Goal: Task Accomplishment & Management: Use online tool/utility

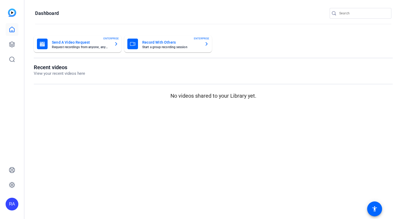
click at [39, 41] on div "button" at bounding box center [42, 44] width 11 height 11
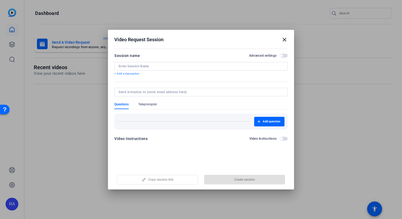
click at [204, 66] on input at bounding box center [201, 66] width 165 height 4
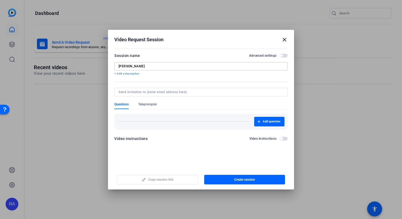
type input "Elisa"
click at [226, 93] on input at bounding box center [200, 92] width 163 height 4
click at [152, 103] on span "Teleprompter" at bounding box center [147, 104] width 19 height 4
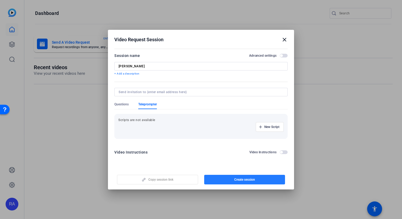
click at [240, 177] on span "button" at bounding box center [244, 179] width 81 height 13
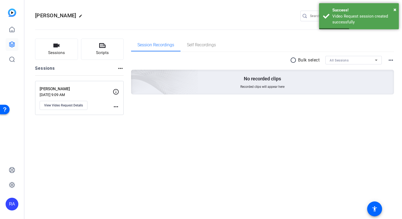
click at [119, 107] on mat-icon "more_horiz" at bounding box center [116, 106] width 6 height 6
click at [124, 114] on span "Archive Session" at bounding box center [129, 114] width 24 height 6
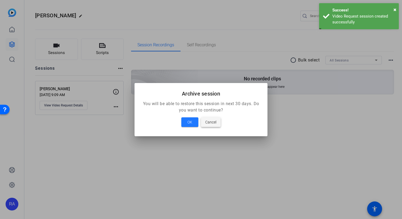
click at [209, 121] on span "Cancel" at bounding box center [210, 122] width 11 height 6
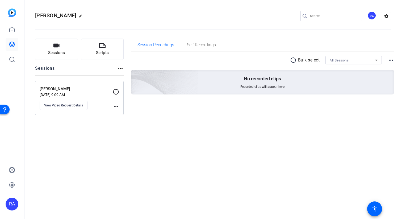
click at [118, 93] on icon at bounding box center [116, 92] width 6 height 6
click at [116, 90] on icon at bounding box center [116, 92] width 6 height 6
click at [116, 93] on icon at bounding box center [116, 92] width 6 height 6
click at [68, 44] on button "Sessions" at bounding box center [56, 49] width 43 height 21
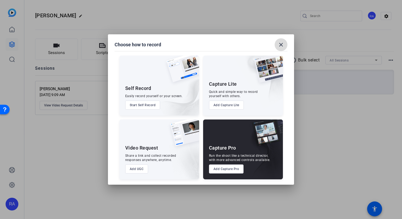
click at [283, 48] on span at bounding box center [281, 44] width 13 height 13
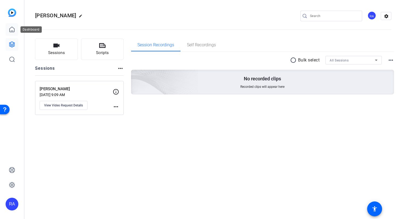
click at [12, 26] on icon at bounding box center [12, 29] width 6 height 6
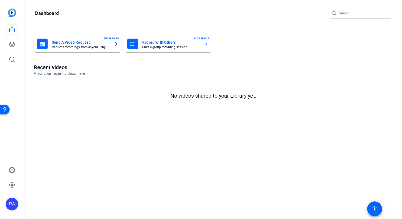
click at [180, 45] on mat-card-subtitle "Start a group recording session" at bounding box center [171, 46] width 58 height 3
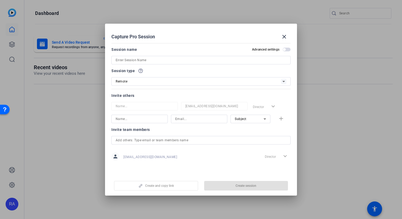
click at [168, 64] on div at bounding box center [200, 67] width 179 height 6
click at [168, 58] on input at bounding box center [201, 60] width 171 height 6
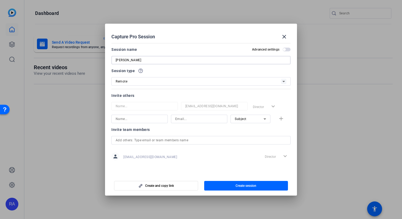
type input "Elisa"
click at [239, 186] on span "Create session" at bounding box center [246, 185] width 21 height 4
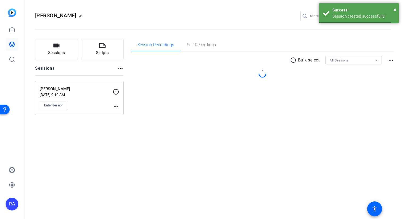
click at [118, 116] on div "Elisa edit RA settings Sessions Scripts Sessions more_horiz Elisa Sep 19, 2025 …" at bounding box center [213, 109] width 378 height 219
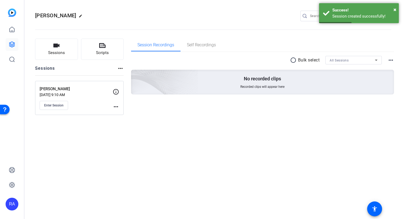
click at [115, 104] on mat-icon "more_horiz" at bounding box center [116, 106] width 6 height 6
click at [130, 120] on span "Archive Session" at bounding box center [129, 121] width 24 height 6
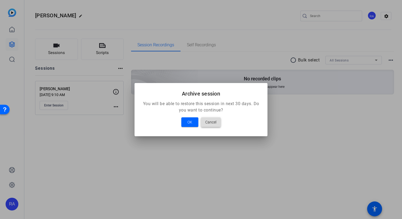
click at [213, 123] on span "Cancel" at bounding box center [210, 122] width 11 height 6
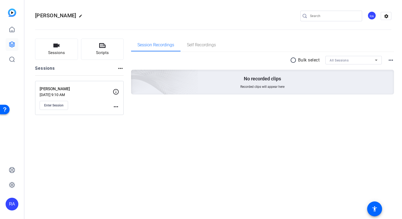
click at [117, 109] on mat-icon "more_horiz" at bounding box center [116, 106] width 6 height 6
click at [123, 114] on span "Edit Session" at bounding box center [129, 114] width 24 height 6
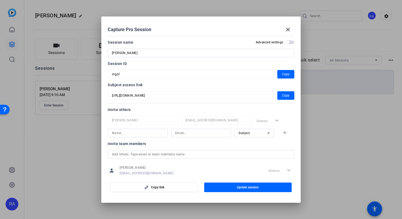
scroll to position [12, 0]
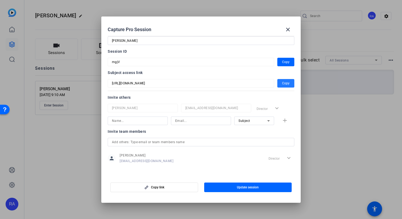
click at [288, 83] on span "Copy" at bounding box center [285, 83] width 7 height 6
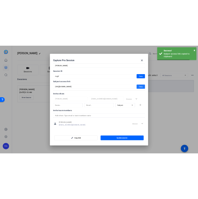
scroll to position [0, 0]
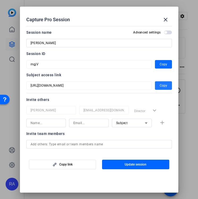
click at [163, 62] on span "Copy" at bounding box center [163, 64] width 7 height 6
click at [166, 18] on mat-icon "close" at bounding box center [165, 19] width 6 height 6
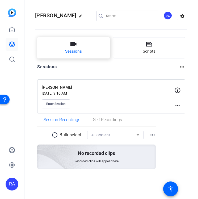
click at [90, 40] on button "Sessions" at bounding box center [73, 47] width 73 height 21
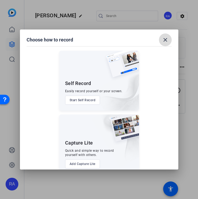
click at [165, 40] on mat-icon "close" at bounding box center [165, 40] width 6 height 6
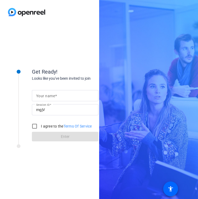
click at [69, 99] on div at bounding box center [65, 95] width 58 height 11
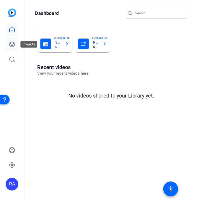
click at [12, 39] on link at bounding box center [12, 44] width 13 height 13
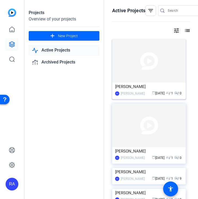
click at [152, 89] on div "[PERSON_NAME]" at bounding box center [149, 87] width 68 height 8
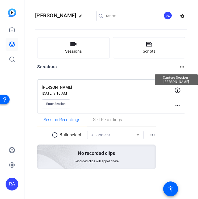
click at [178, 91] on icon at bounding box center [178, 90] width 6 height 6
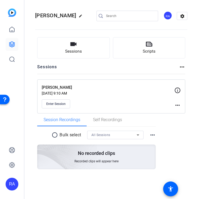
click at [178, 91] on icon at bounding box center [178, 90] width 6 height 6
click at [95, 156] on img at bounding box center [38, 149] width 120 height 115
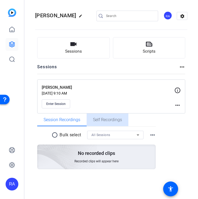
click at [99, 123] on span "Self Recordings" at bounding box center [107, 120] width 29 height 13
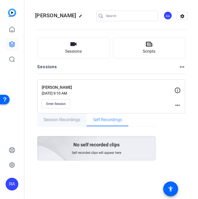
click at [66, 119] on span "Session Recordings" at bounding box center [62, 120] width 37 height 4
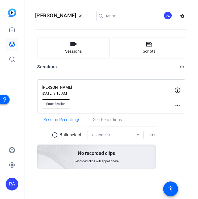
click at [58, 102] on span "Enter Session" at bounding box center [55, 104] width 19 height 4
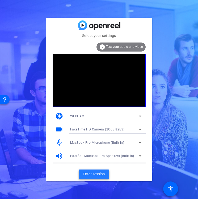
click at [94, 175] on span "Enter session" at bounding box center [94, 175] width 22 height 6
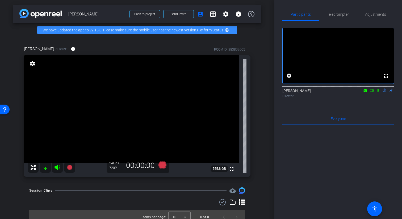
click at [140, 35] on div "arrow_back Elisa Back to project Send invite account_box grid_on settings info …" at bounding box center [137, 109] width 274 height 219
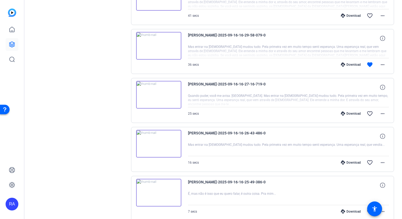
scroll to position [311, 0]
